Goal: Task Accomplishment & Management: Manage account settings

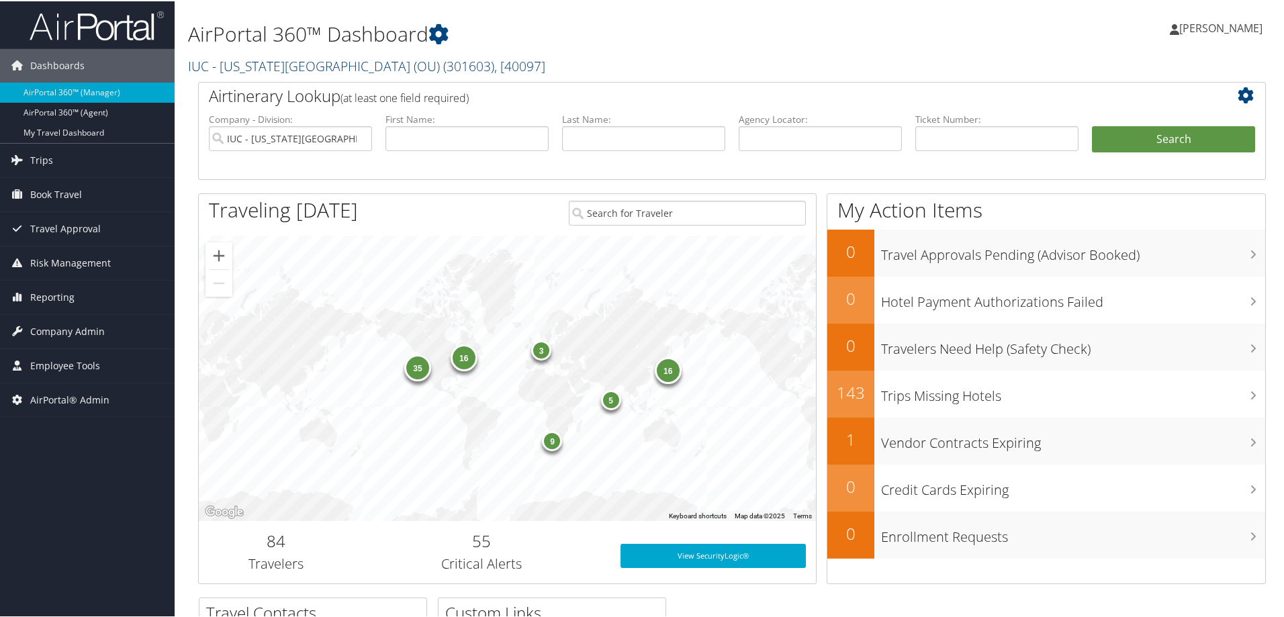
click at [280, 60] on link "IUC - Ohio University (OU) ( 301603 ) , [ 40097 ]" at bounding box center [366, 65] width 357 height 18
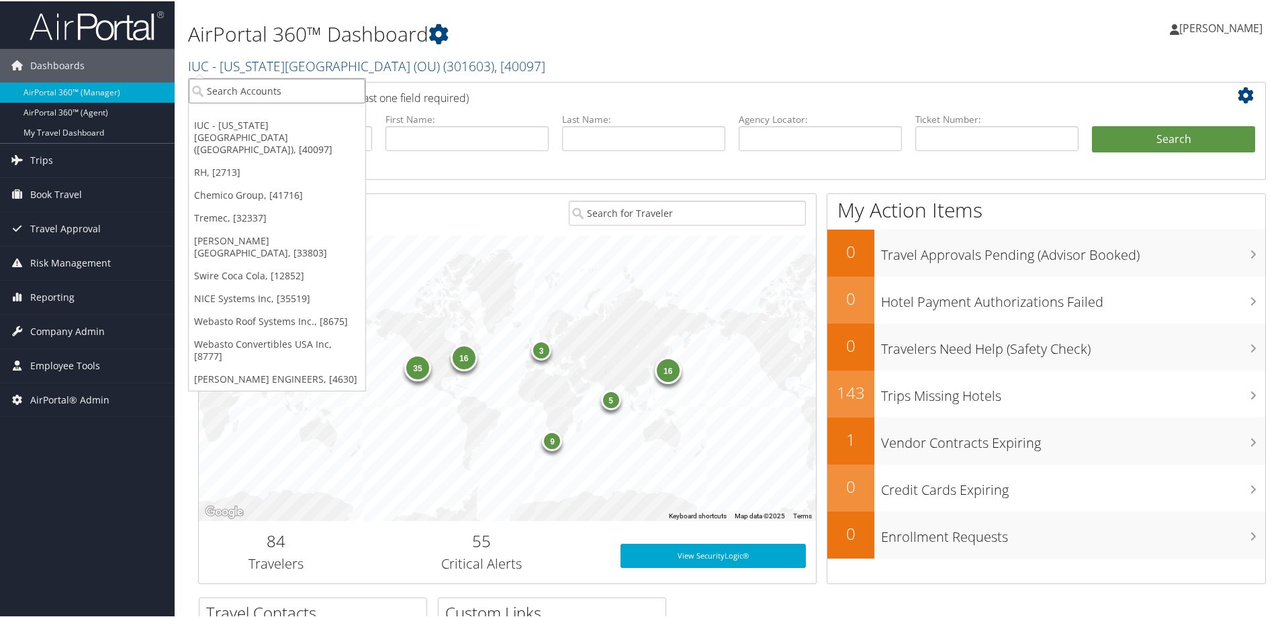
click at [266, 91] on input "search" at bounding box center [277, 89] width 177 height 25
type input "henry ford"
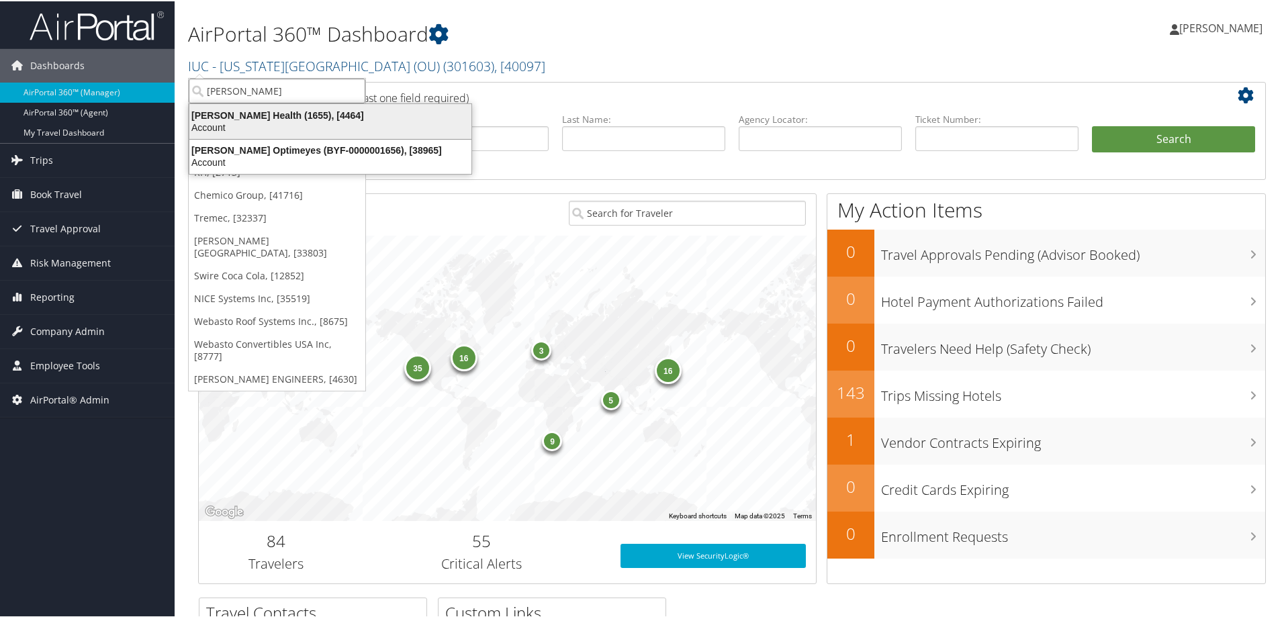
click at [251, 122] on div "Account" at bounding box center [330, 126] width 298 height 12
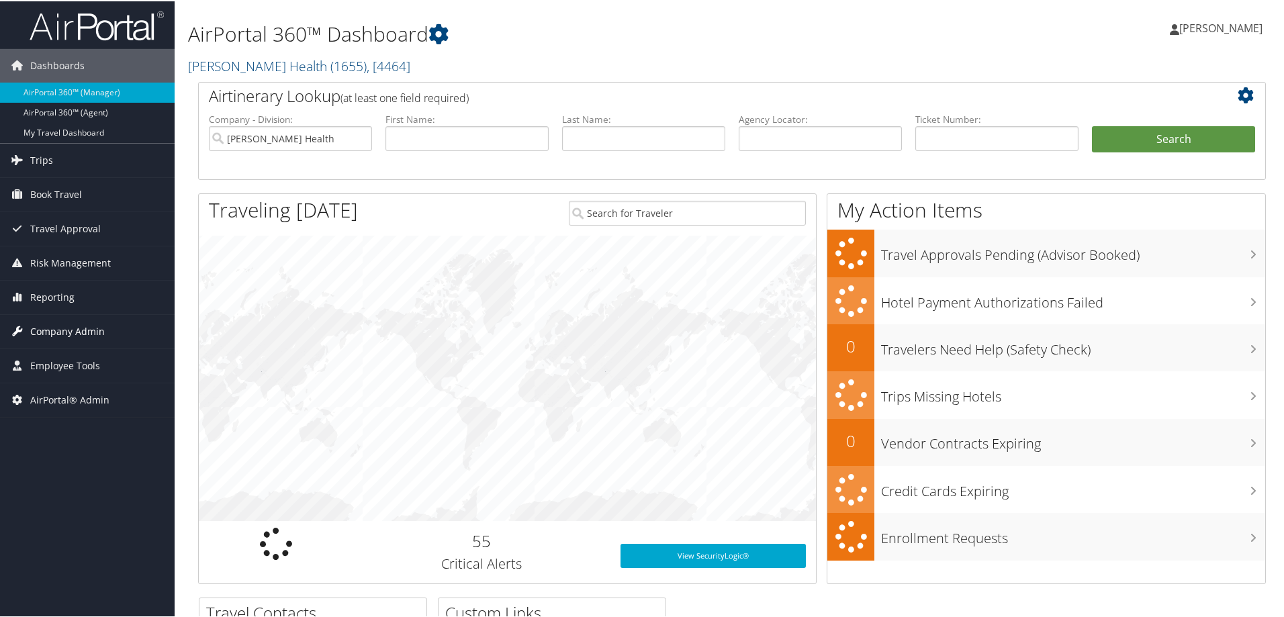
click at [71, 337] on span "Company Admin" at bounding box center [67, 331] width 75 height 34
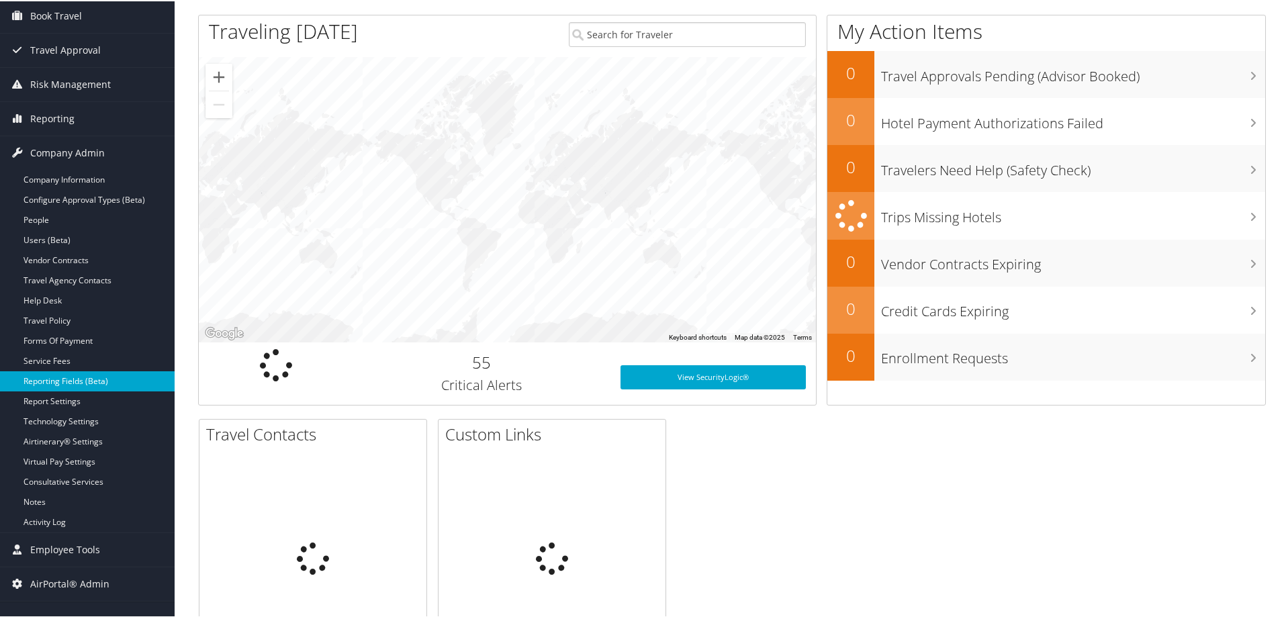
scroll to position [179, 0]
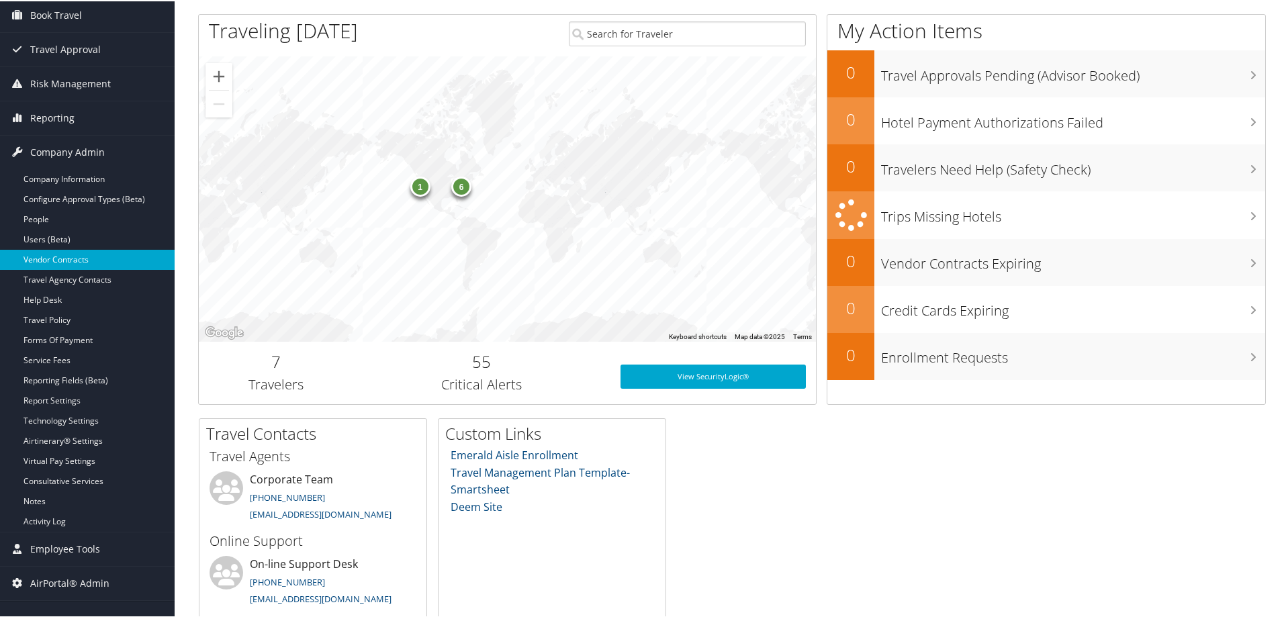
click at [63, 263] on link "Vendor Contracts" at bounding box center [87, 259] width 175 height 20
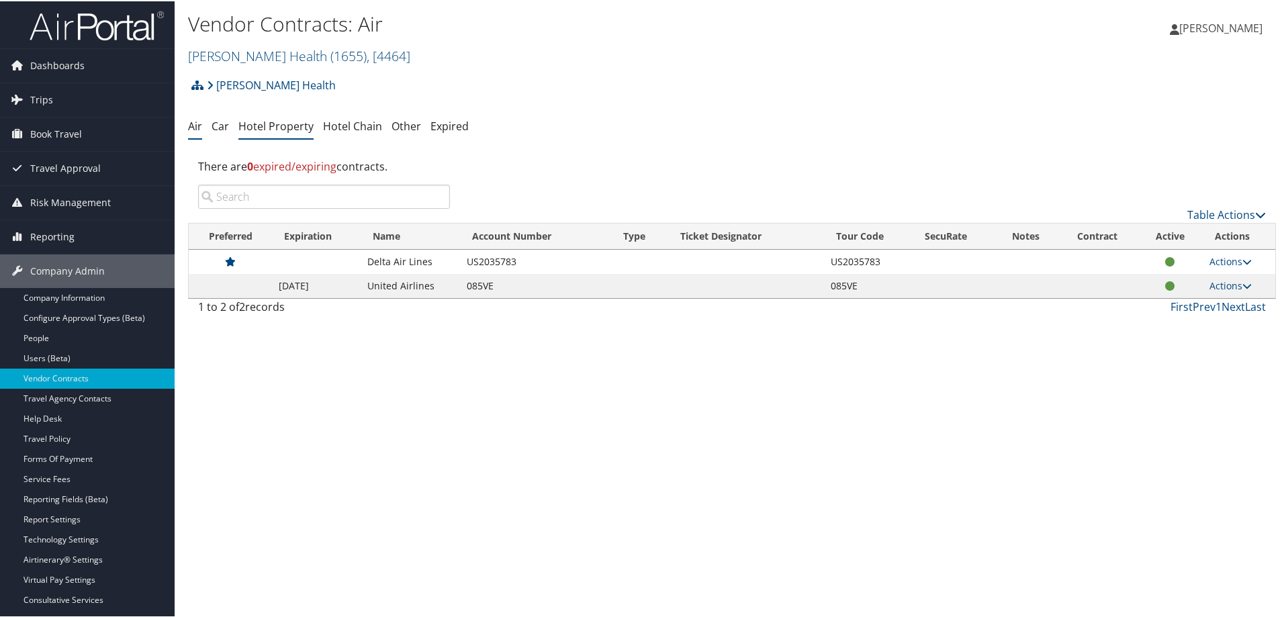
click at [299, 134] on li "Hotel Property" at bounding box center [275, 126] width 75 height 24
click at [289, 121] on link "Hotel Property" at bounding box center [275, 125] width 75 height 15
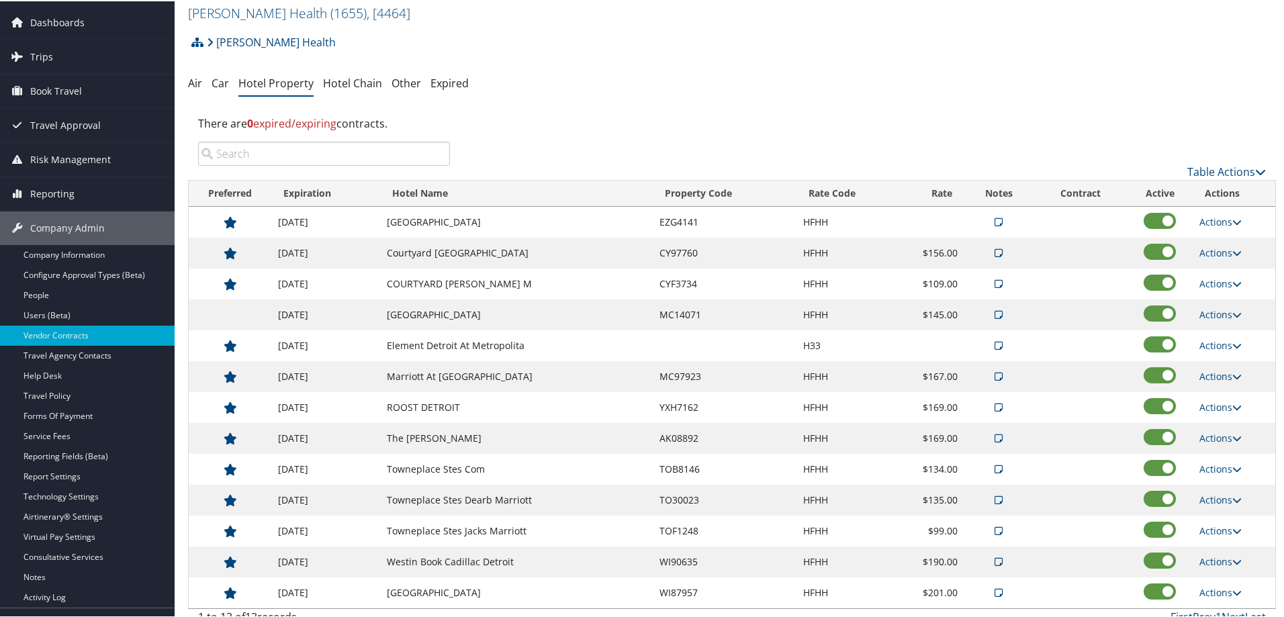
scroll to position [101, 0]
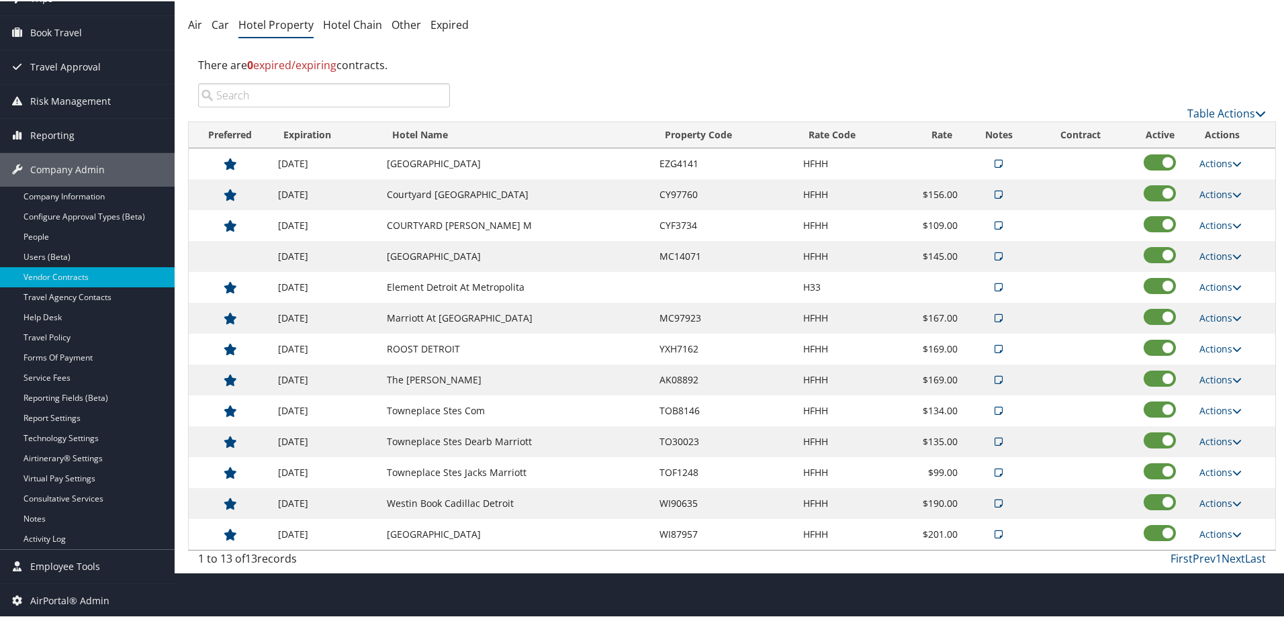
click at [423, 137] on th "Hotel Name" at bounding box center [516, 134] width 273 height 26
click at [684, 134] on th "Property Code" at bounding box center [725, 134] width 144 height 26
click at [1216, 161] on link "Actions" at bounding box center [1221, 162] width 42 height 13
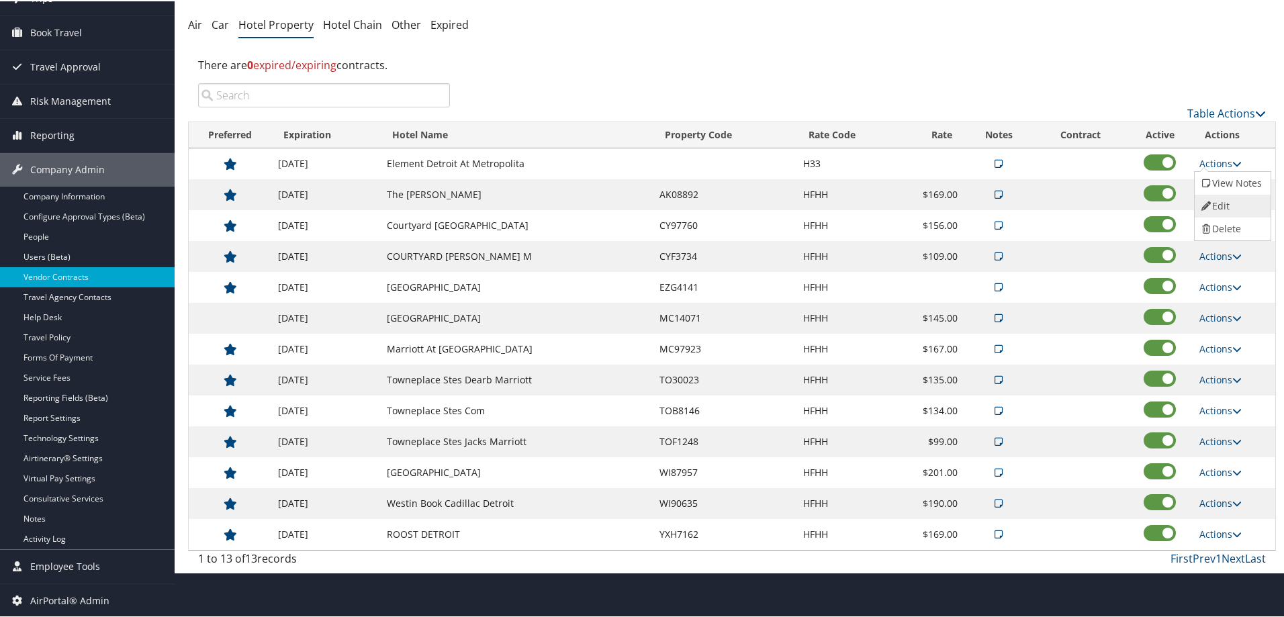
click at [1219, 204] on link "Edit" at bounding box center [1231, 204] width 73 height 23
select select "NLRA"
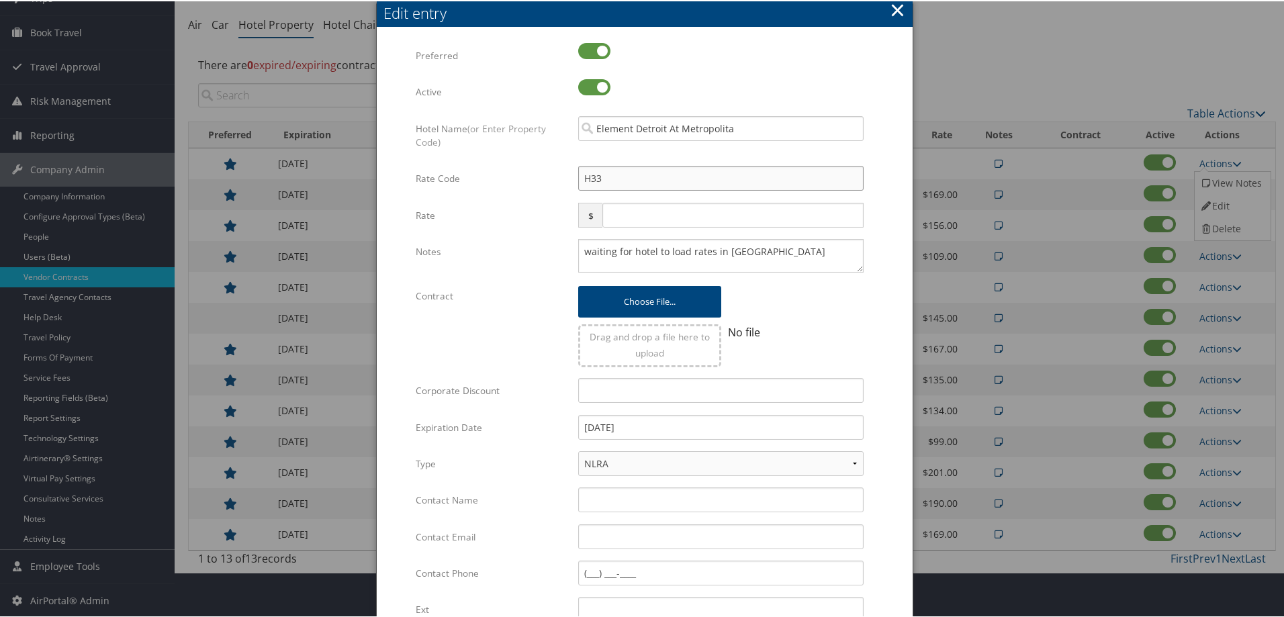
drag, startPoint x: 601, startPoint y: 175, endPoint x: 326, endPoint y: 124, distance: 279.4
click at [339, 127] on body "Menu Dashboards ► AirPortal 360™ (Manager) AirPortal 360™ (Agent) My Travel Das…" at bounding box center [645, 207] width 1290 height 617
type input "H"
checkbox input "true"
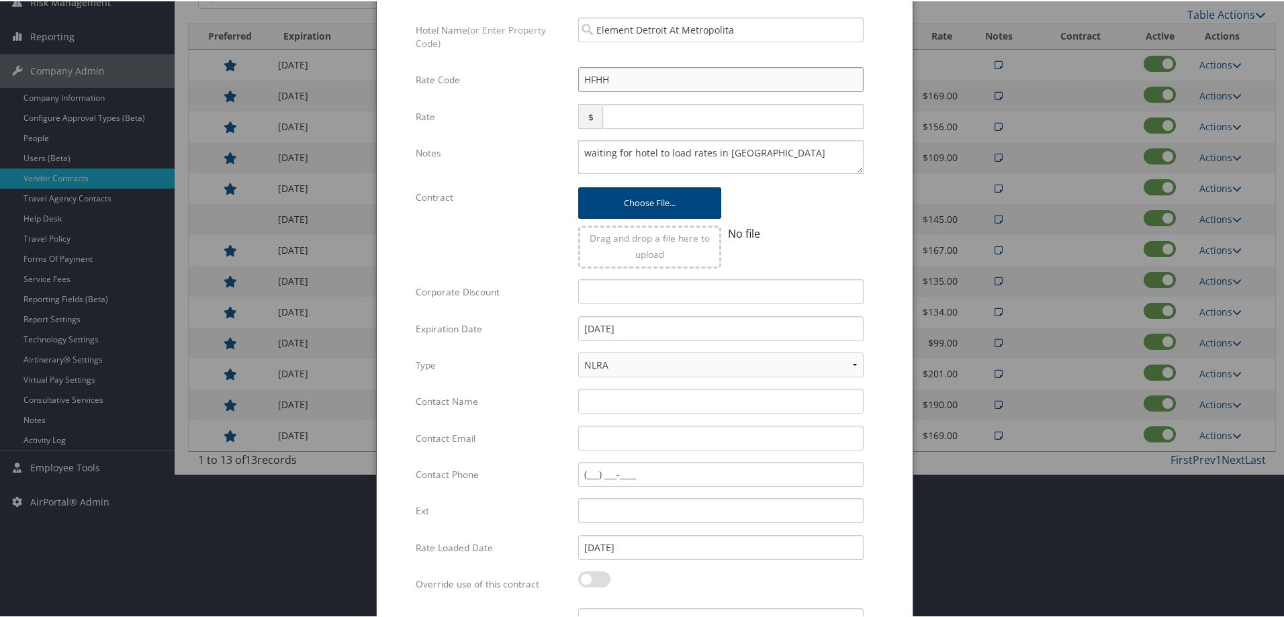
scroll to position [308, 0]
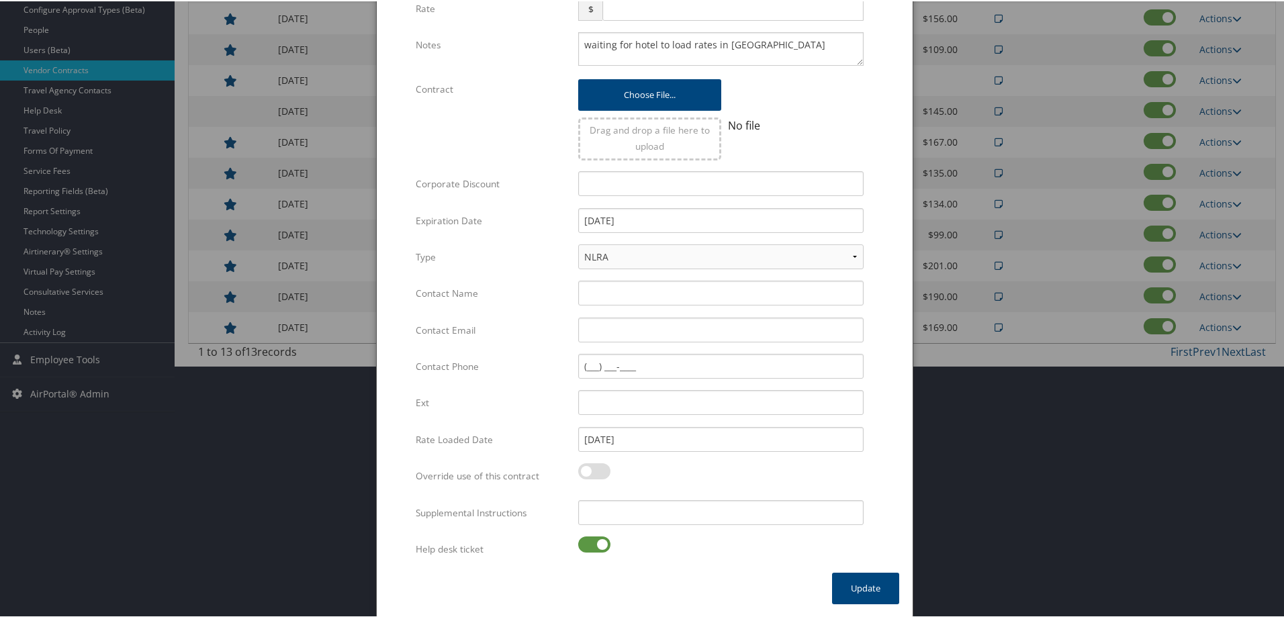
type input "HFHH"
click at [598, 546] on label at bounding box center [594, 543] width 32 height 16
click at [594, 546] on input "checkbox" at bounding box center [589, 545] width 9 height 9
checkbox input "false"
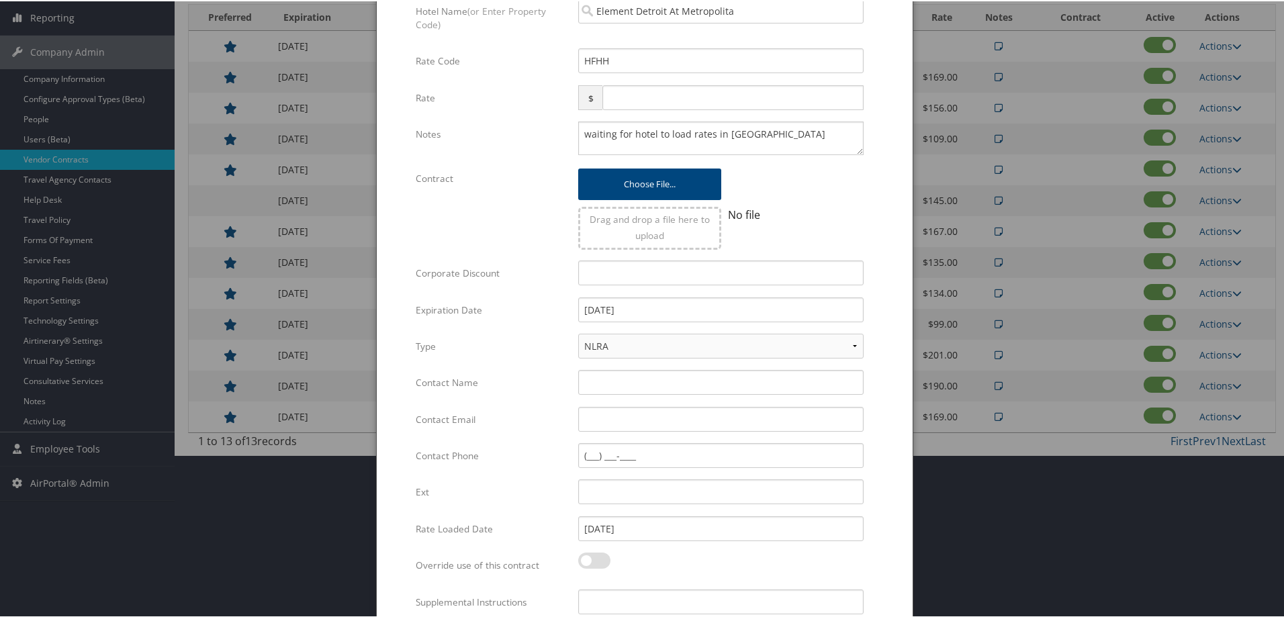
scroll to position [129, 0]
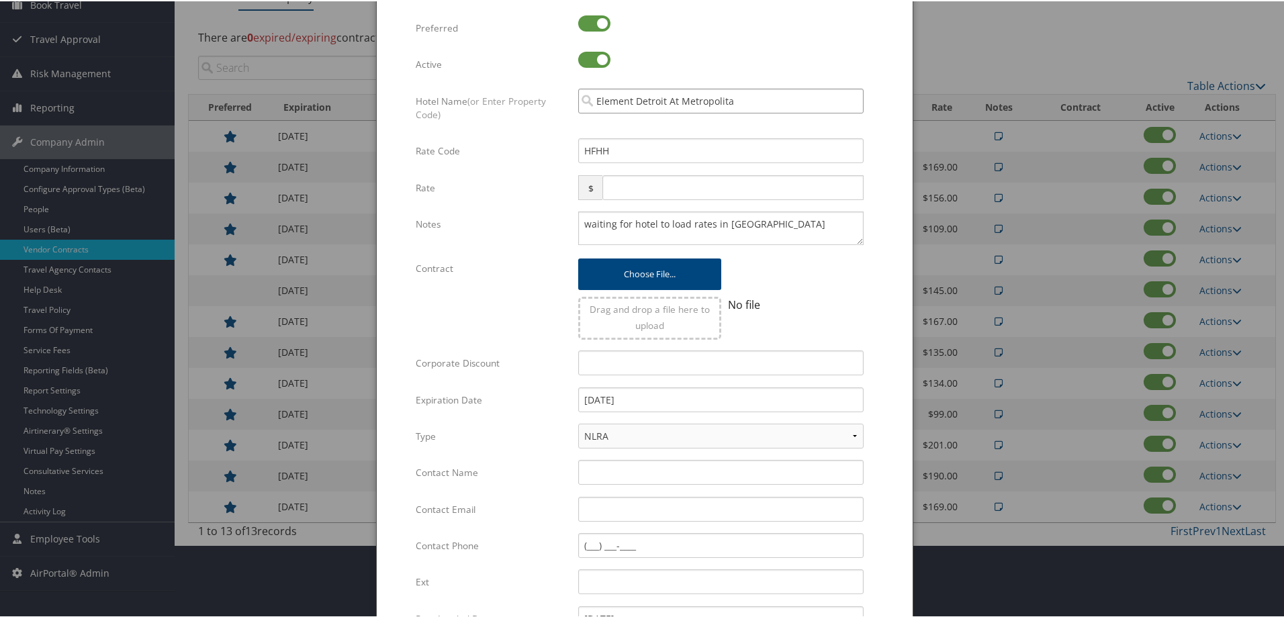
click at [741, 101] on input "Element Detroit At Metropolita" at bounding box center [720, 99] width 285 height 25
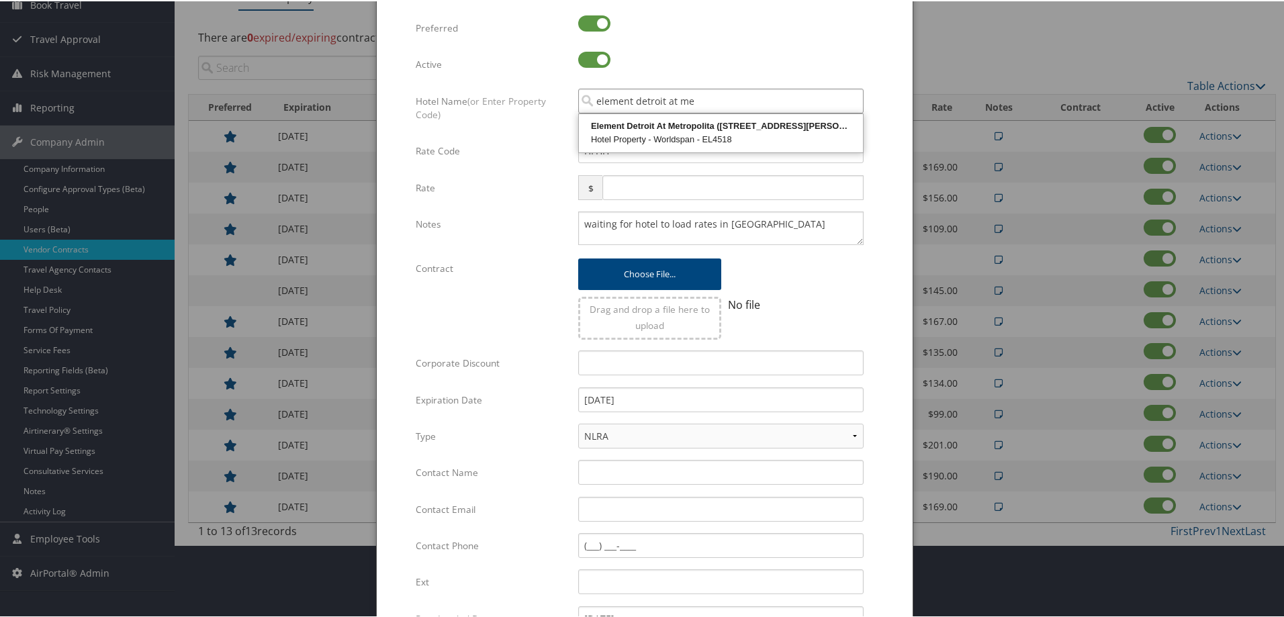
drag, startPoint x: 728, startPoint y: 97, endPoint x: 379, endPoint y: 75, distance: 350.0
click at [379, 75] on div "Multiple values The selected items contain different values for this input. To …" at bounding box center [645, 376] width 536 height 751
type input "e"
type input "8"
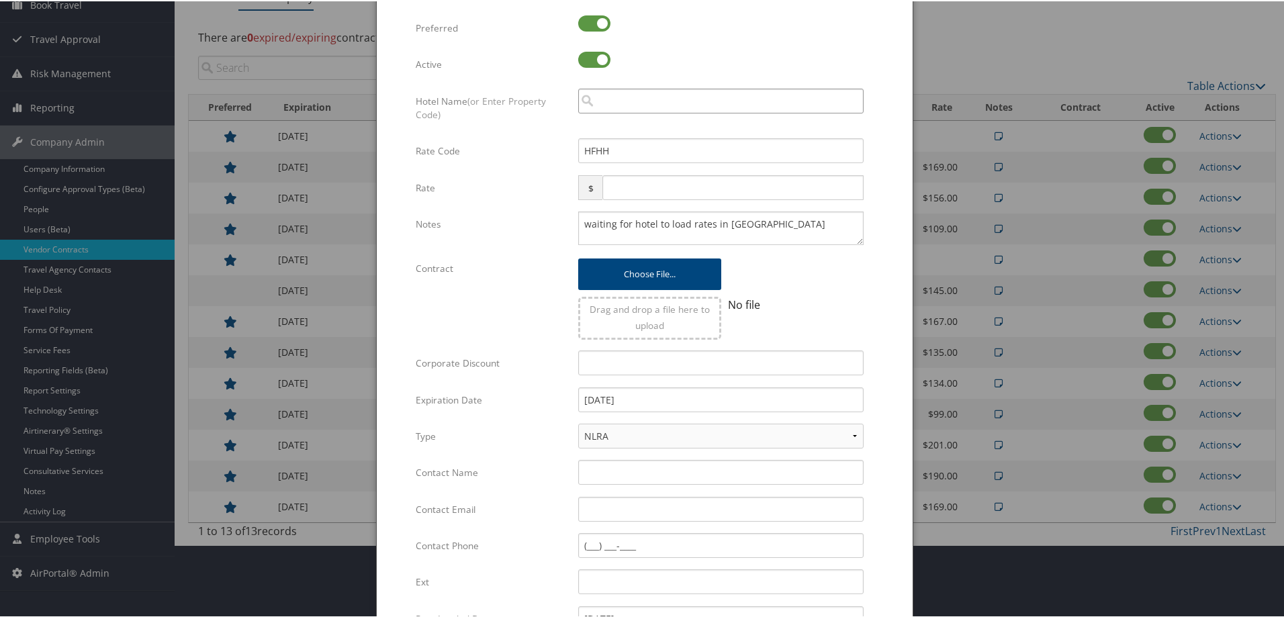
click at [626, 104] on input "search" at bounding box center [720, 99] width 285 height 25
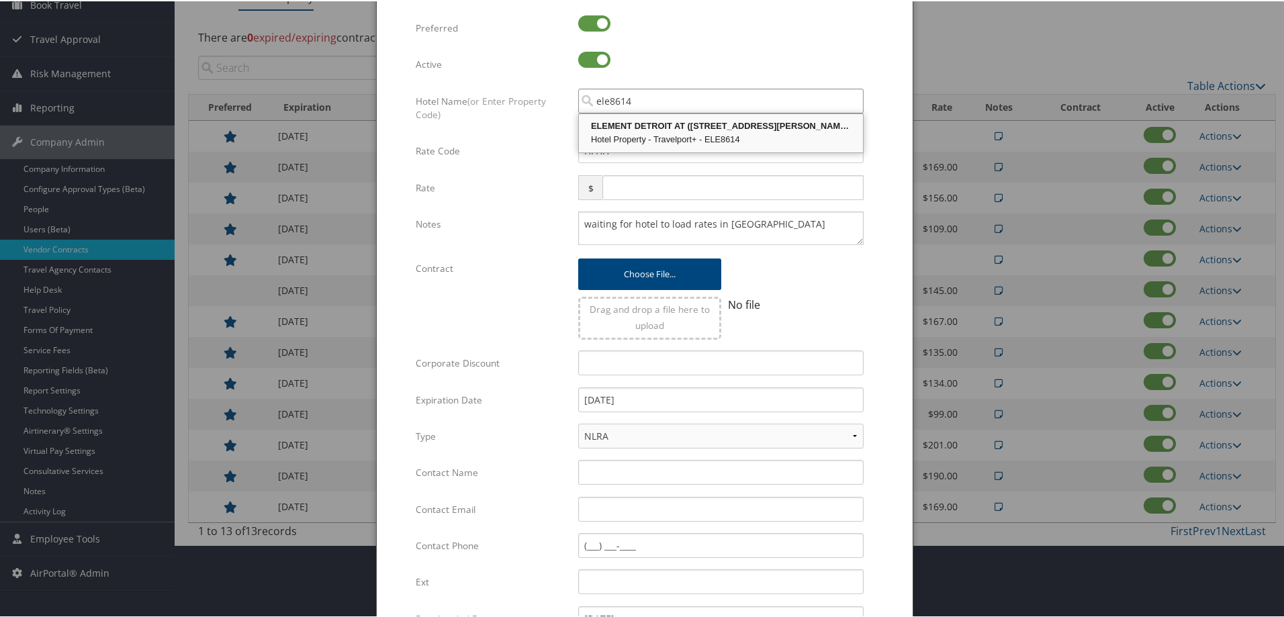
click at [643, 137] on div "Hotel Property - Travelport+ - ELE8614" at bounding box center [721, 138] width 280 height 13
type input "ELEMENT DETROIT AT"
checkbox input "true"
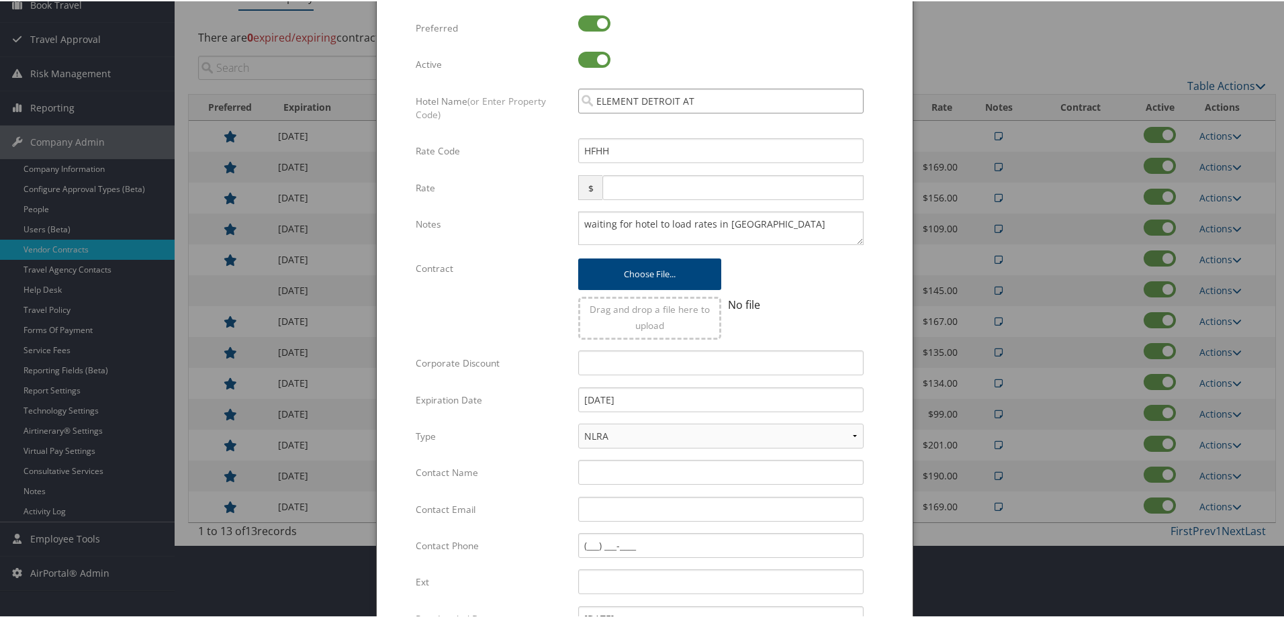
scroll to position [308, 0]
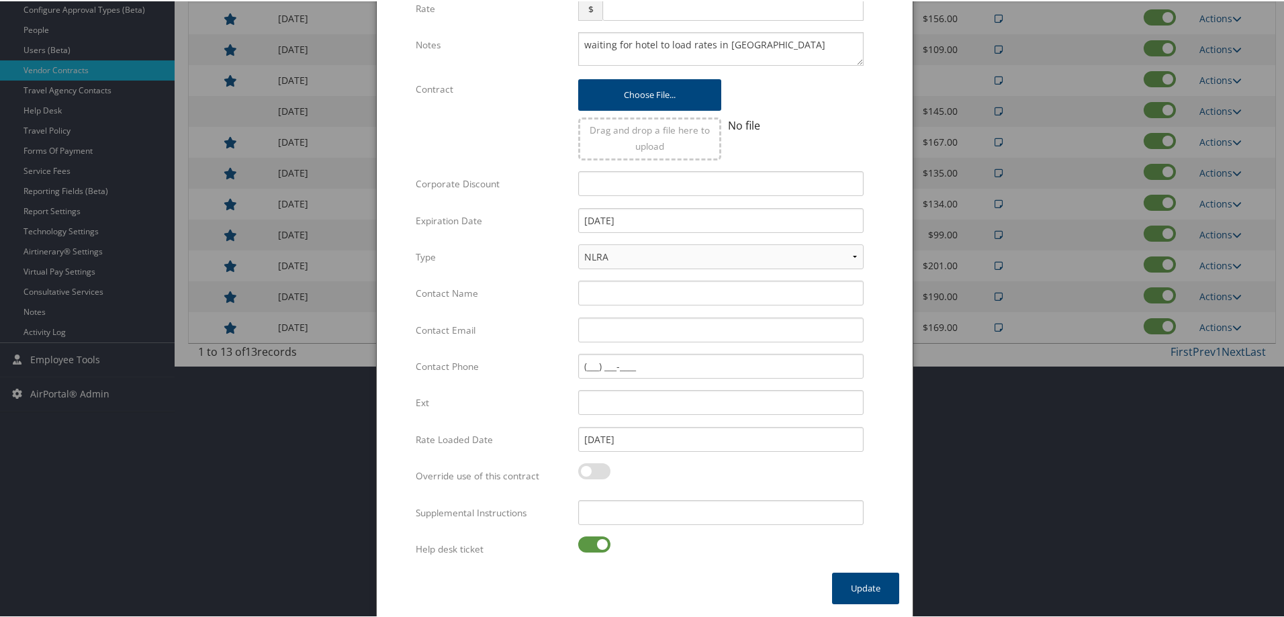
type input "ELEMENT DETROIT AT"
click at [594, 543] on label at bounding box center [594, 543] width 32 height 16
click at [594, 543] on input "checkbox" at bounding box center [589, 545] width 9 height 9
checkbox input "false"
click at [848, 595] on button "Update" at bounding box center [865, 588] width 67 height 32
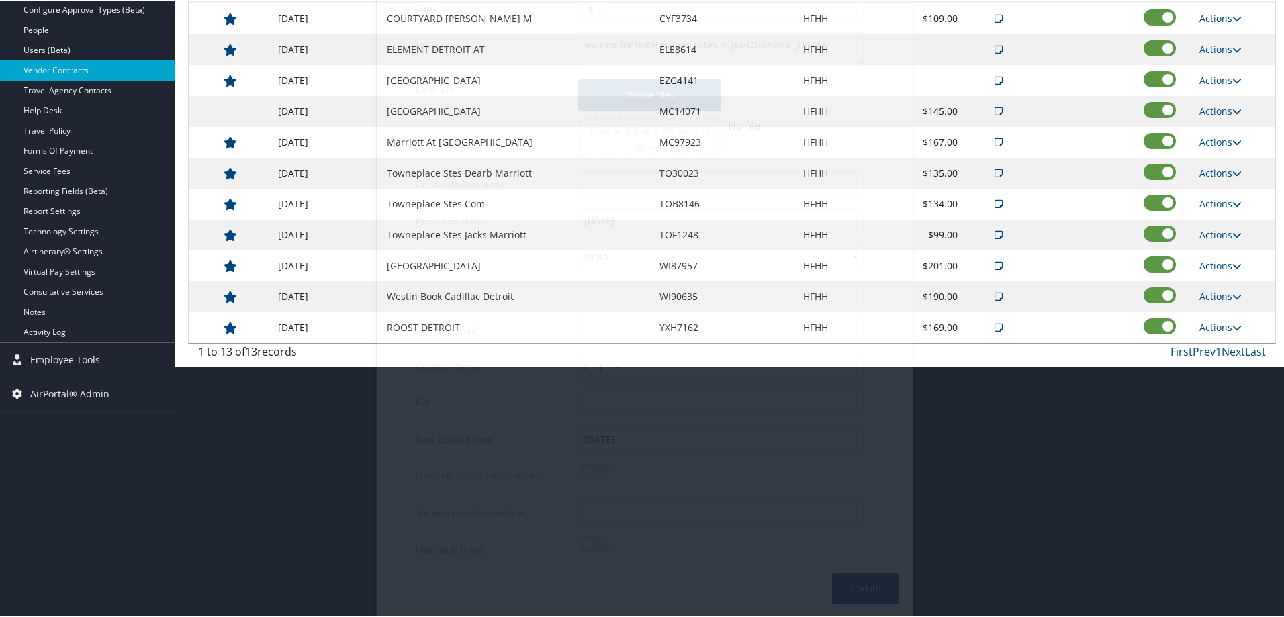
scroll to position [101, 0]
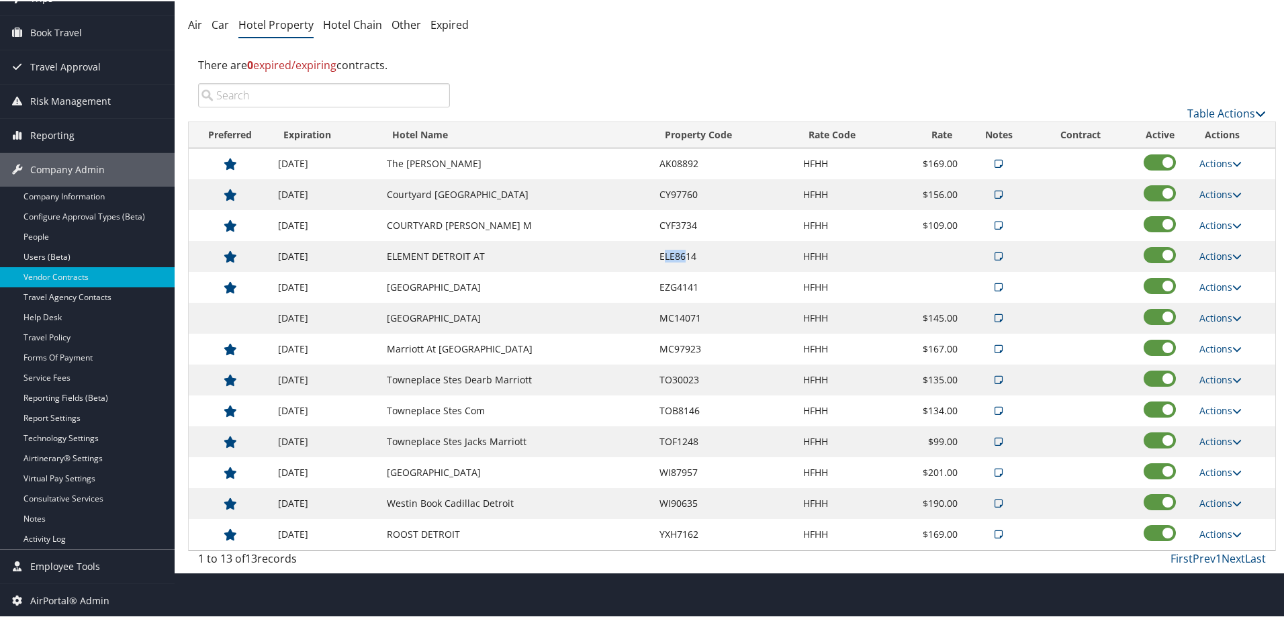
drag, startPoint x: 661, startPoint y: 259, endPoint x: 684, endPoint y: 255, distance: 23.7
click at [684, 255] on td "ELE8614" at bounding box center [725, 255] width 144 height 31
click at [1220, 255] on link "Actions" at bounding box center [1221, 255] width 42 height 13
click at [1215, 303] on link "Edit" at bounding box center [1231, 297] width 73 height 23
select select "NLRA"
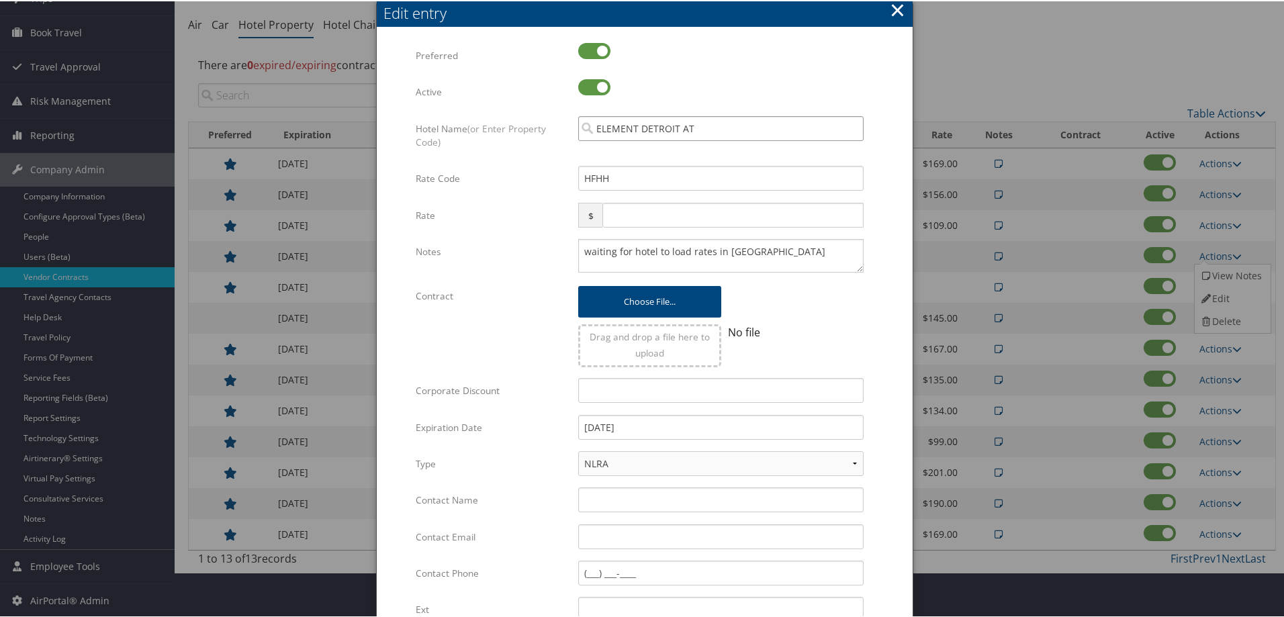
drag, startPoint x: 699, startPoint y: 126, endPoint x: 558, endPoint y: 114, distance: 141.5
click at [558, 115] on div "Hotel Name (or Enter Property Code) ELEMENT DETROIT AT Multiple values The sele…" at bounding box center [645, 140] width 458 height 50
paste input "lement Detroit at the Metropolitan"
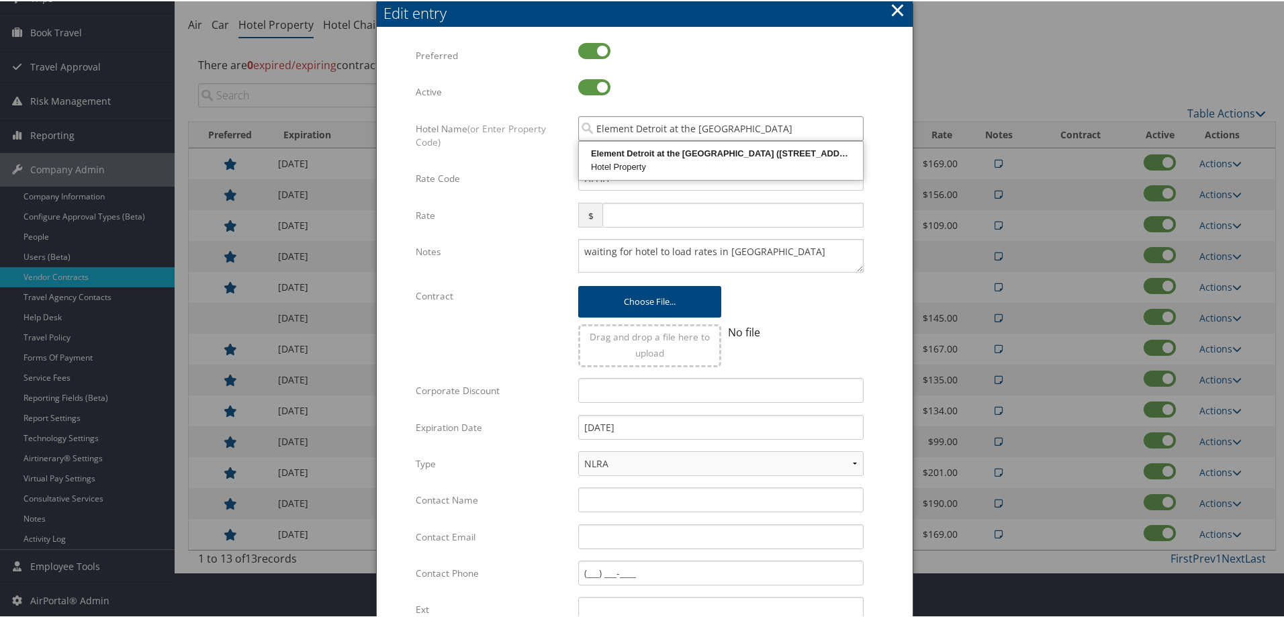
scroll to position [0, 0]
type input "Element Detroit at the Metropolitan"
click at [845, 302] on div at bounding box center [792, 301] width 142 height 32
click at [899, 16] on button "×" at bounding box center [897, 8] width 15 height 27
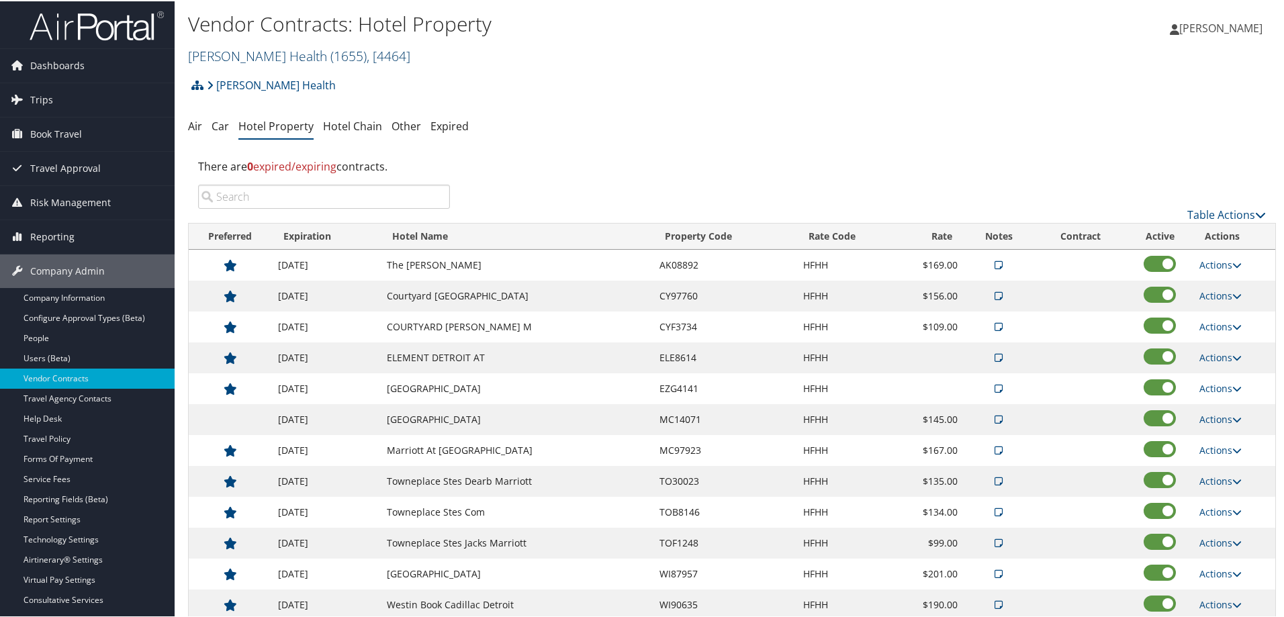
click at [232, 51] on link "Henry Ford Health ( 1655 ) , [ 4464 ]" at bounding box center [299, 55] width 222 height 18
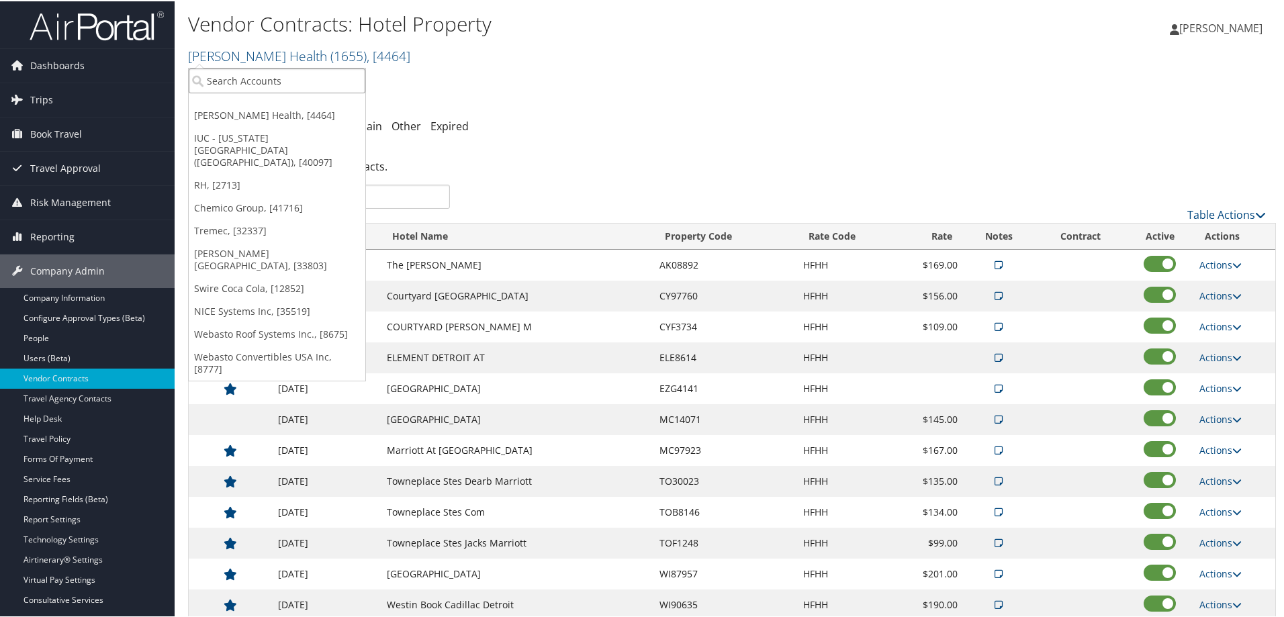
click at [239, 86] on input "search" at bounding box center [277, 79] width 177 height 25
type input "cross"
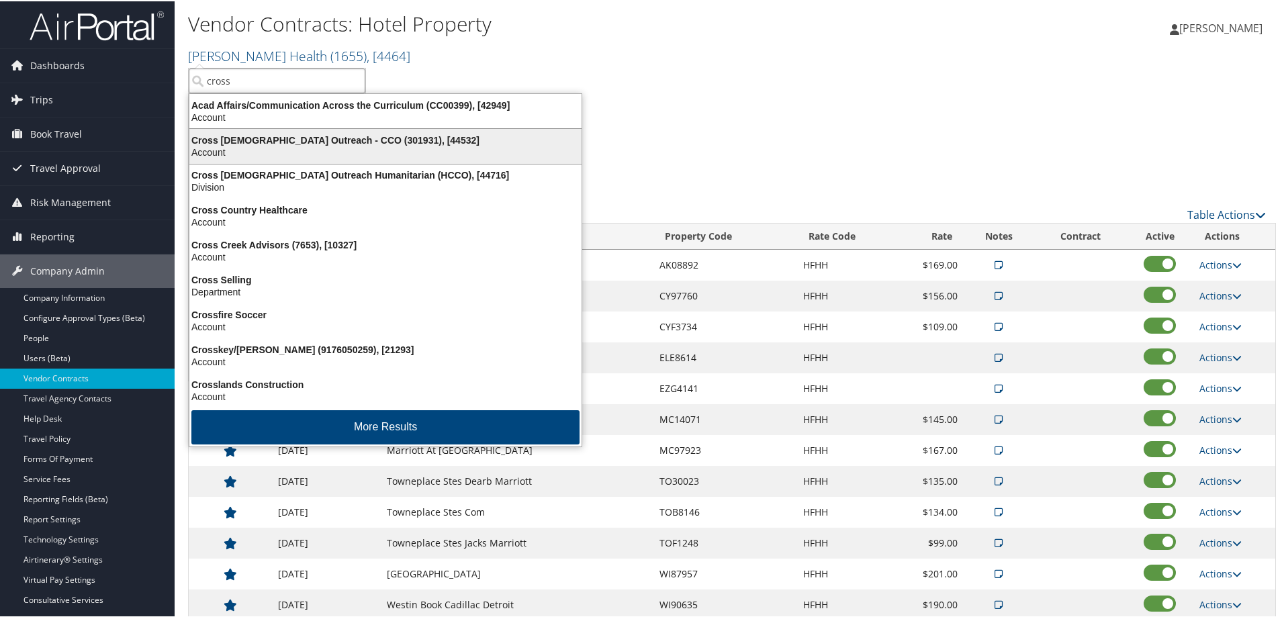
click at [249, 148] on div "Account" at bounding box center [385, 151] width 408 height 12
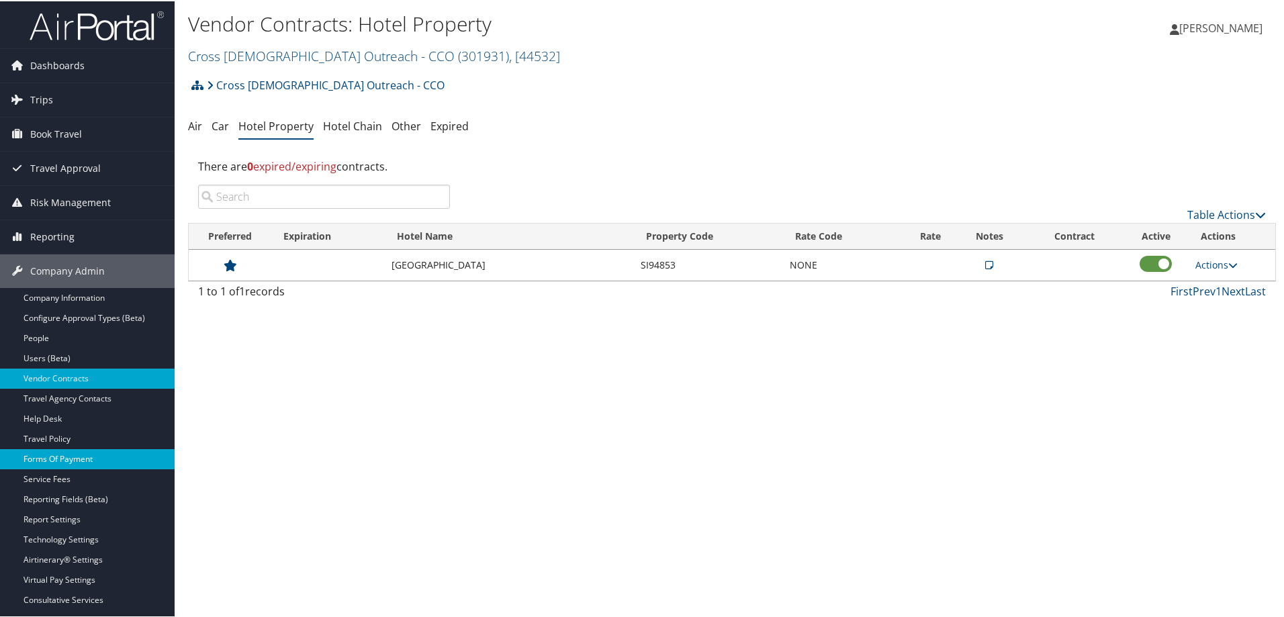
click at [42, 459] on link "Forms Of Payment" at bounding box center [87, 458] width 175 height 20
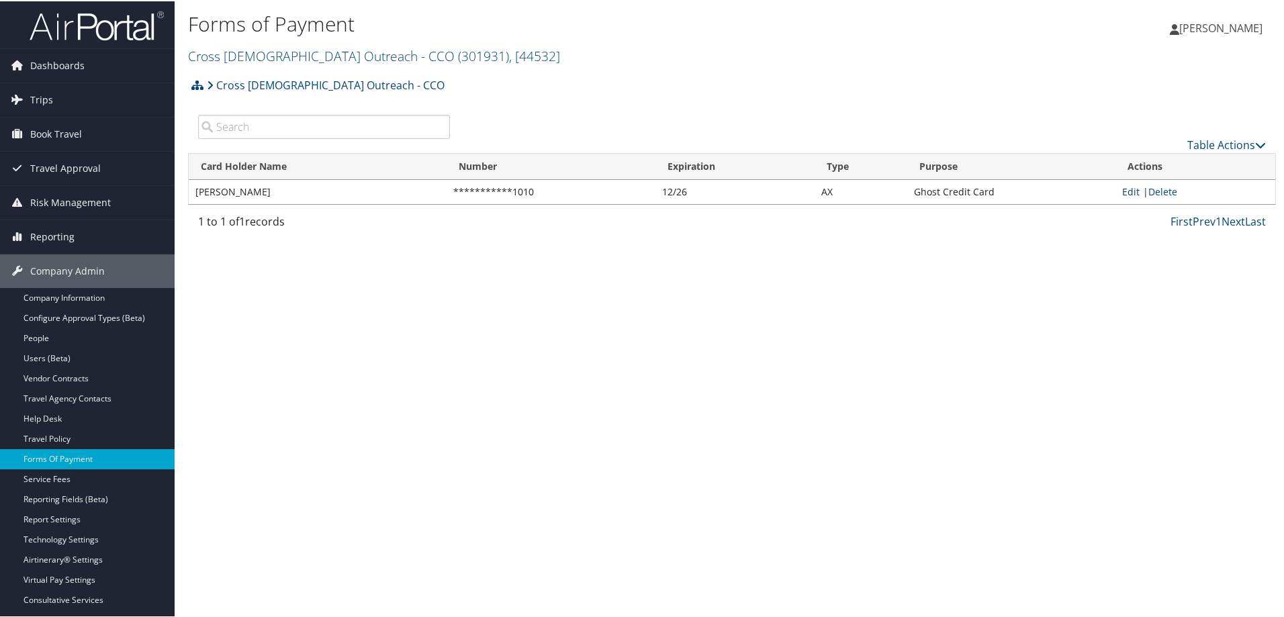
click at [1122, 192] on link "Edit" at bounding box center [1130, 190] width 17 height 13
select select "AX"
select select "6"
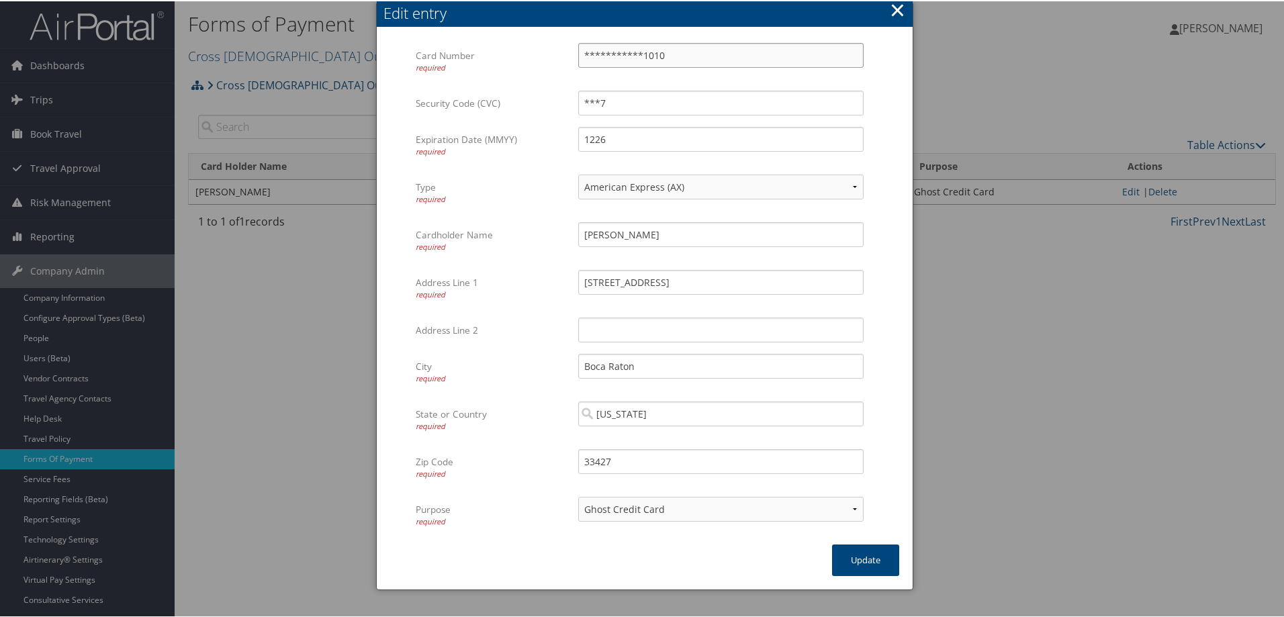
drag, startPoint x: 674, startPoint y: 55, endPoint x: 368, endPoint y: 13, distance: 308.5
click at [368, 13] on body "Menu Dashboards ► AirPortal 360™ (Manager) AirPortal 360™ (Agent) My Travel Das…" at bounding box center [645, 308] width 1290 height 617
paste input "37875167171"
type input "[CREDIT_CARD_NUMBER]"
click at [529, 65] on div "required" at bounding box center [492, 66] width 152 height 11
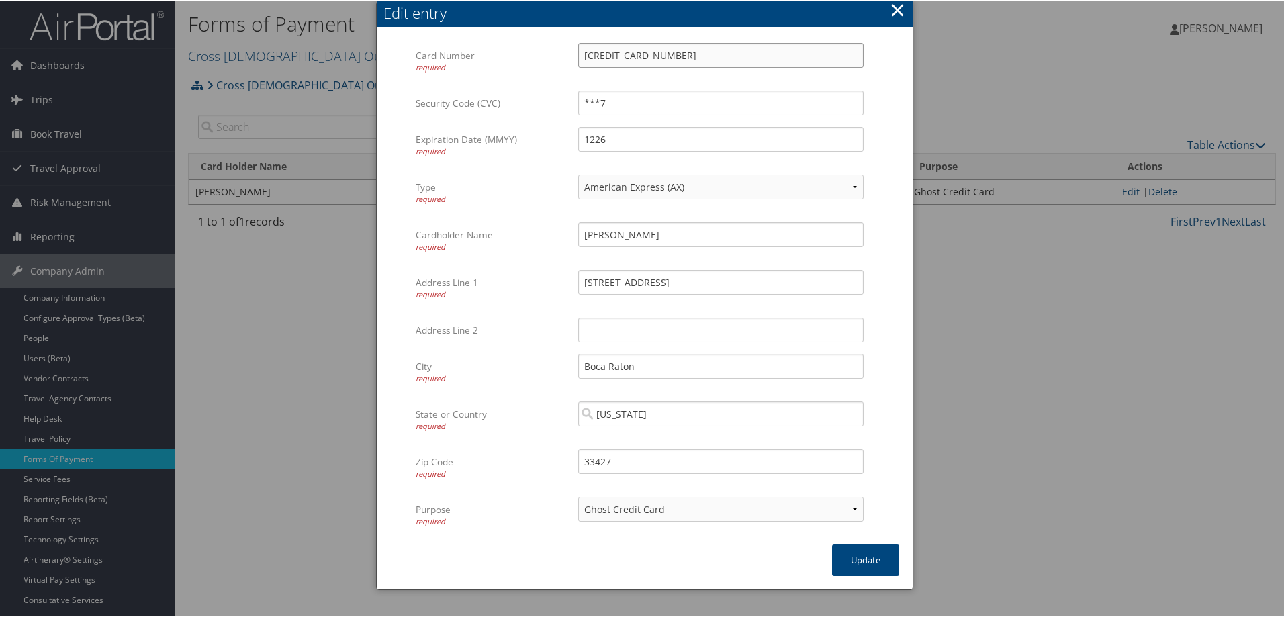
click at [578, 65] on input "[CREDIT_CARD_NUMBER]" at bounding box center [720, 54] width 285 height 25
click at [511, 275] on label "Address Line 1 required" at bounding box center [492, 287] width 152 height 37
click at [578, 275] on input "[STREET_ADDRESS]" at bounding box center [720, 281] width 285 height 25
click at [868, 562] on button "Update" at bounding box center [865, 559] width 67 height 32
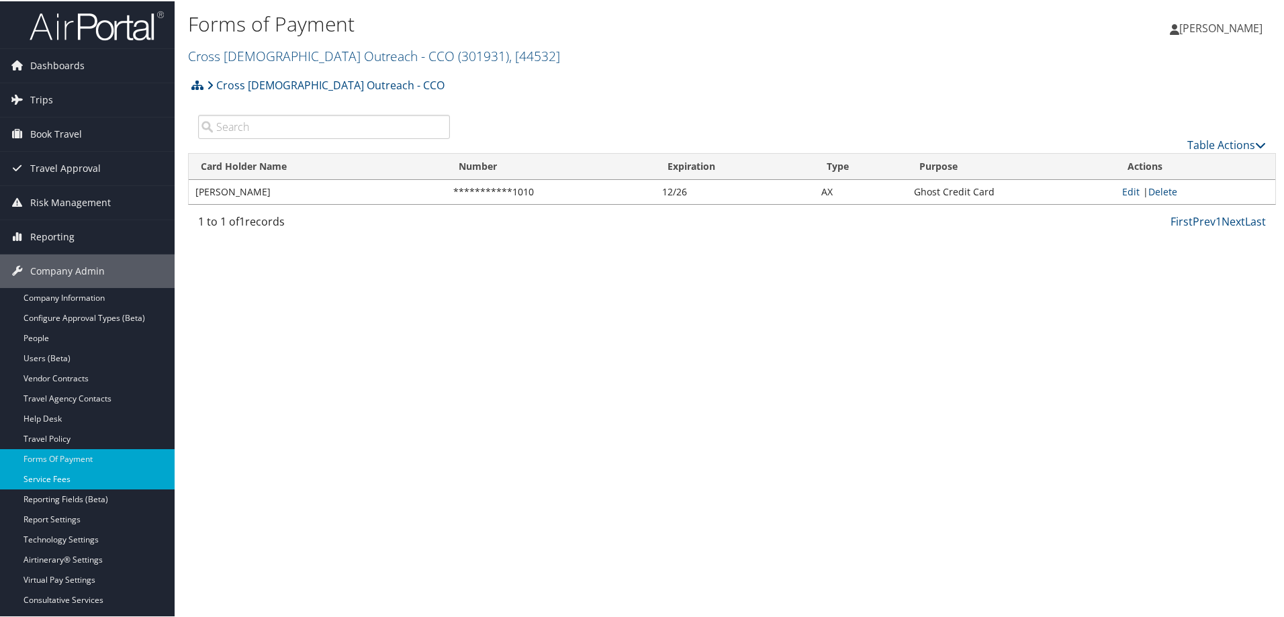
click at [52, 480] on link "Service Fees" at bounding box center [87, 478] width 175 height 20
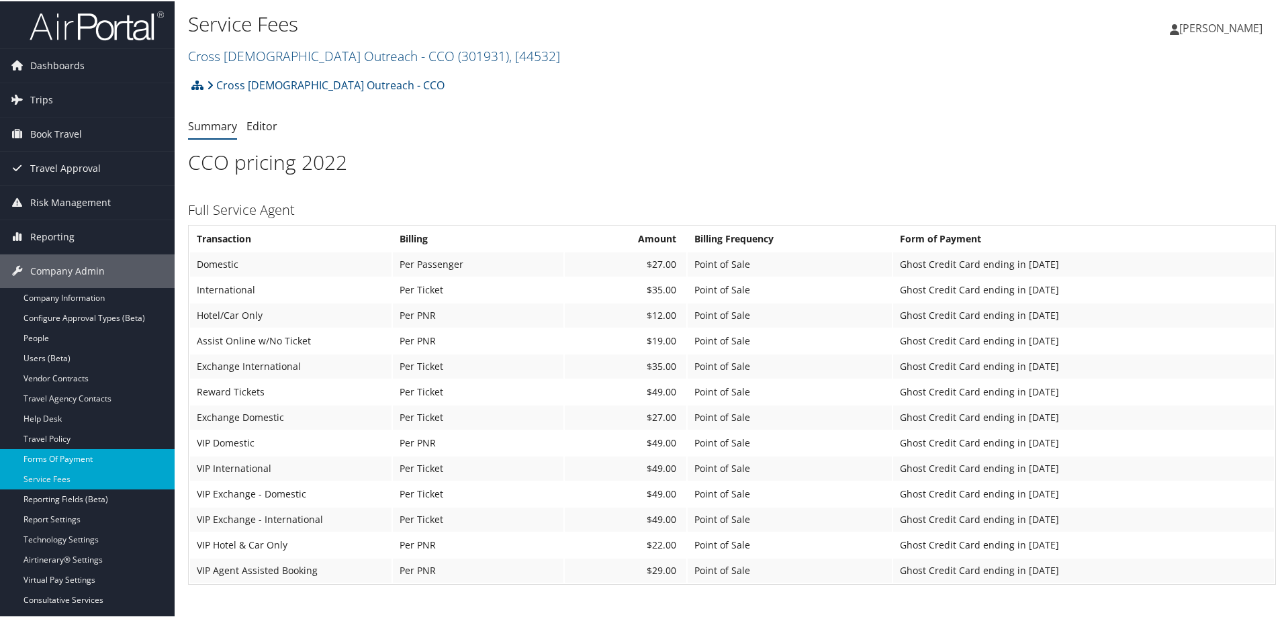
click at [75, 463] on link "Forms Of Payment" at bounding box center [87, 458] width 175 height 20
